Goal: Book appointment/travel/reservation

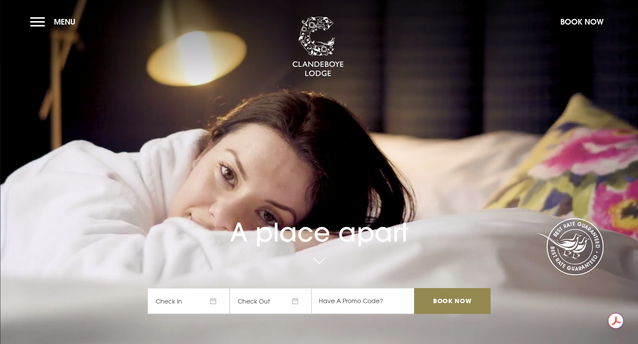
click at [174, 297] on span "Check In" at bounding box center [188, 301] width 82 height 26
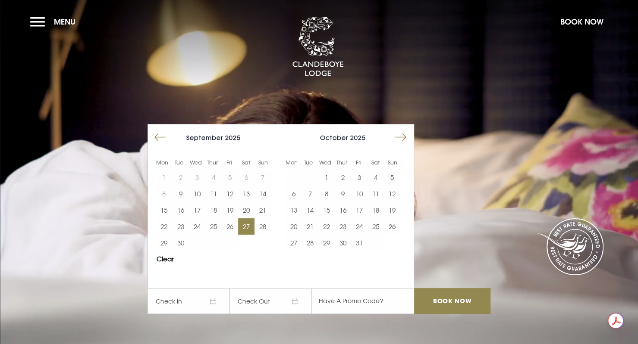
click at [249, 228] on button "27" at bounding box center [246, 227] width 16 height 16
click at [478, 304] on input "Book Now" at bounding box center [452, 301] width 76 height 26
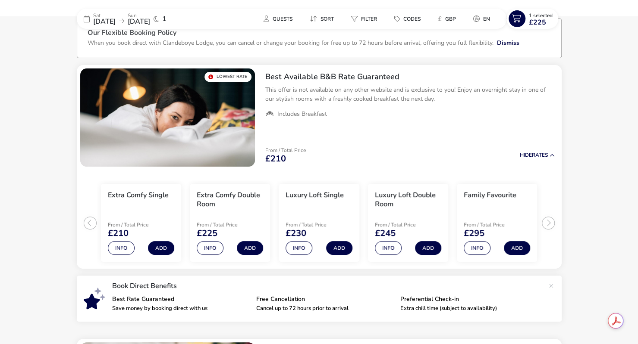
scroll to position [56, 0]
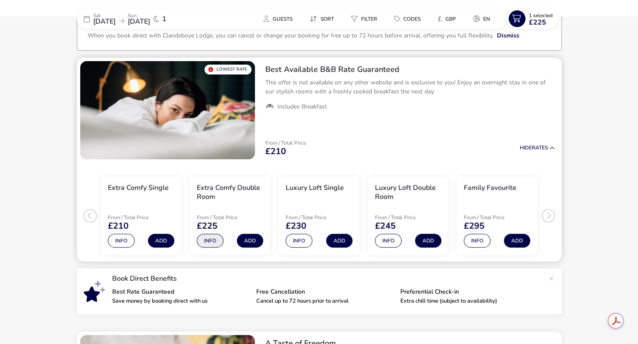
click at [210, 241] on button "Info" at bounding box center [210, 241] width 27 height 14
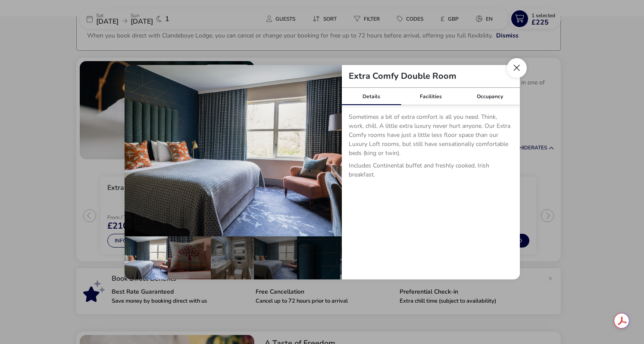
click at [521, 69] on button "Close dialog" at bounding box center [517, 68] width 20 height 20
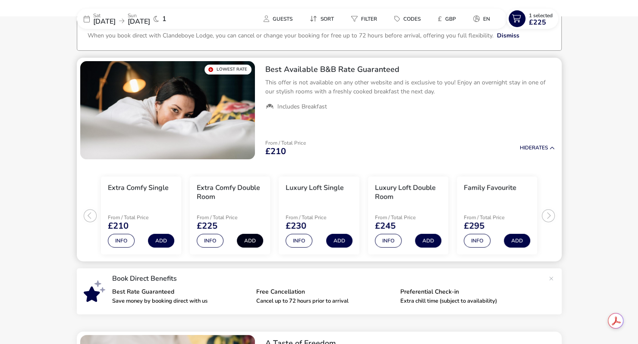
click at [246, 243] on button "Add" at bounding box center [250, 241] width 26 height 14
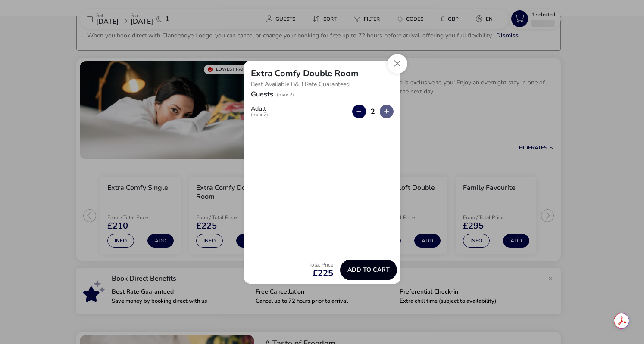
click at [386, 267] on span "Add to cart" at bounding box center [369, 270] width 42 height 6
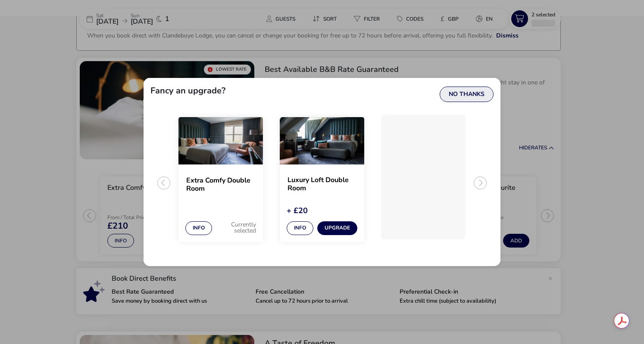
click at [475, 97] on button "No Thanks" at bounding box center [467, 95] width 54 height 16
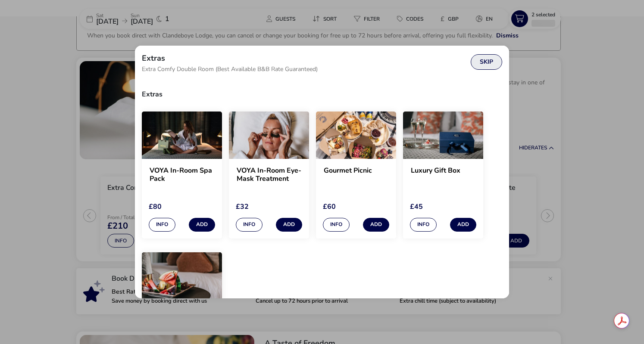
click at [489, 64] on button "Skip" at bounding box center [486, 62] width 31 height 16
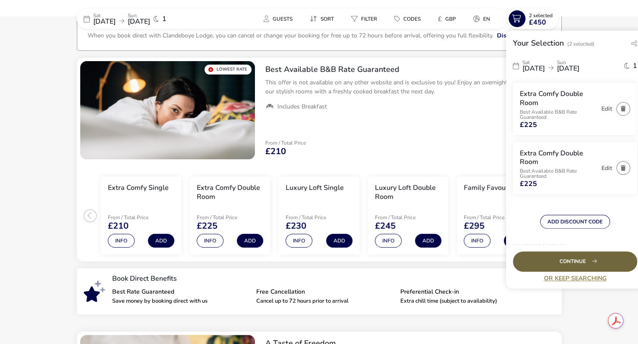
click at [554, 260] on div "Continue" at bounding box center [575, 262] width 124 height 20
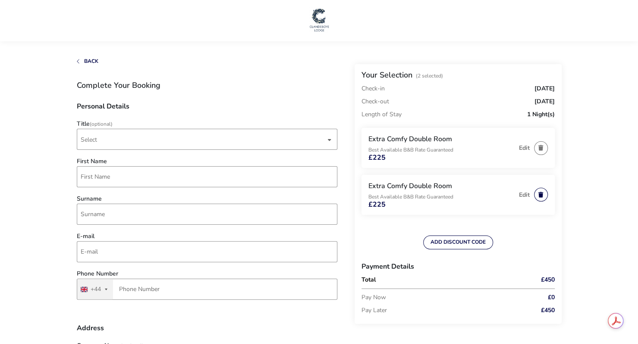
click at [541, 197] on button "button" at bounding box center [541, 195] width 14 height 14
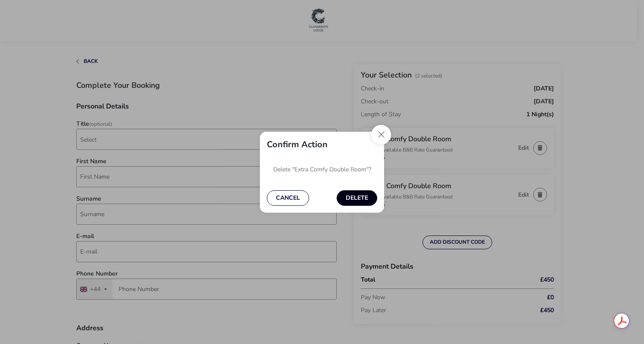
click at [351, 201] on button "Delete" at bounding box center [357, 199] width 41 height 16
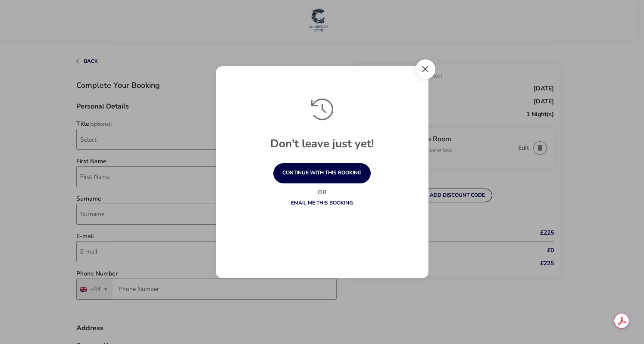
click at [429, 71] on button "Close" at bounding box center [426, 69] width 20 height 20
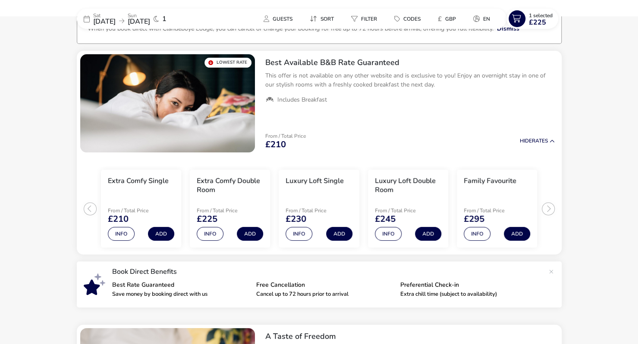
scroll to position [71, 0]
